Goal: Find specific page/section: Find specific page/section

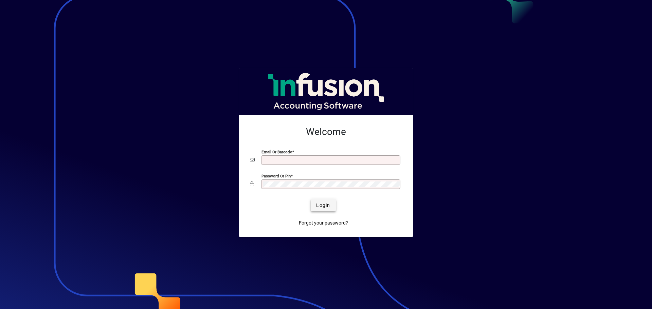
type input "**********"
click at [326, 204] on span "Login" at bounding box center [323, 205] width 14 height 7
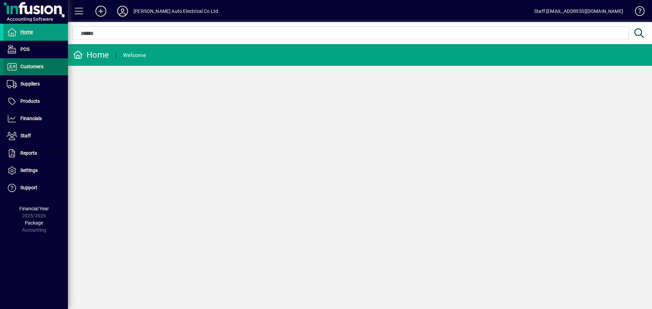
click at [38, 72] on span at bounding box center [35, 67] width 64 height 16
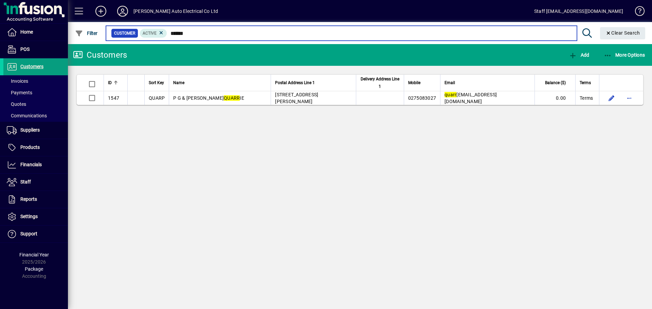
type input "*******"
